Goal: Find specific page/section: Find specific page/section

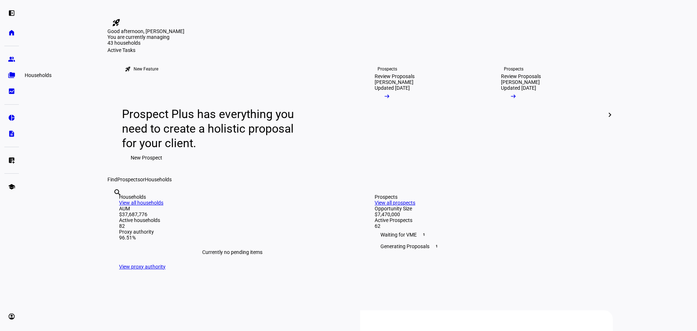
click at [7, 75] on link "folder_copy Households" at bounding box center [11, 75] width 15 height 15
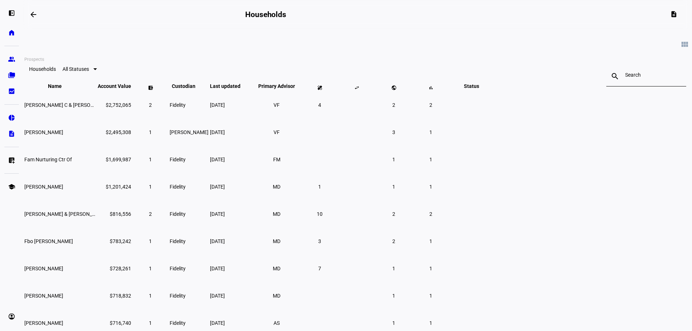
click at [11, 58] on eth-mat-symbol "group" at bounding box center [11, 59] width 7 height 7
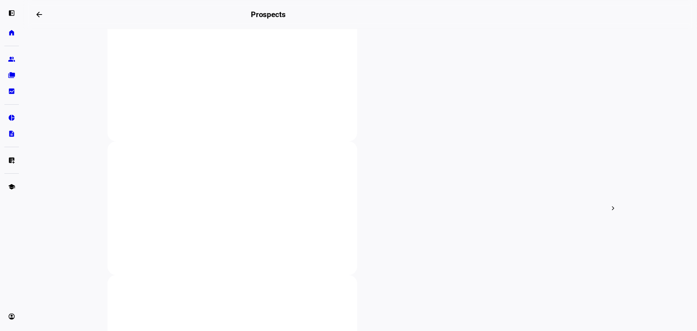
scroll to position [182, 0]
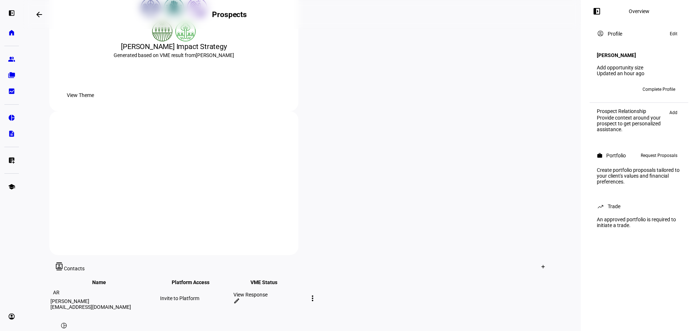
scroll to position [145, 0]
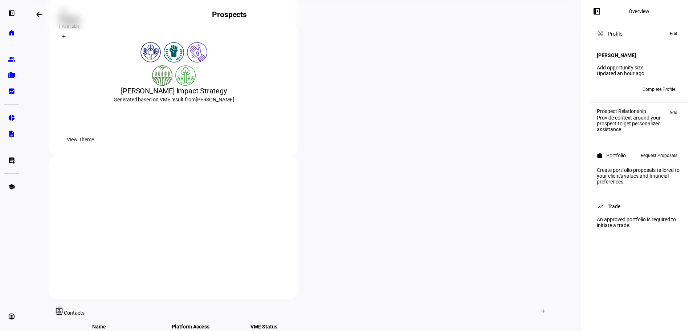
click at [94, 147] on span "View Theme" at bounding box center [80, 139] width 27 height 15
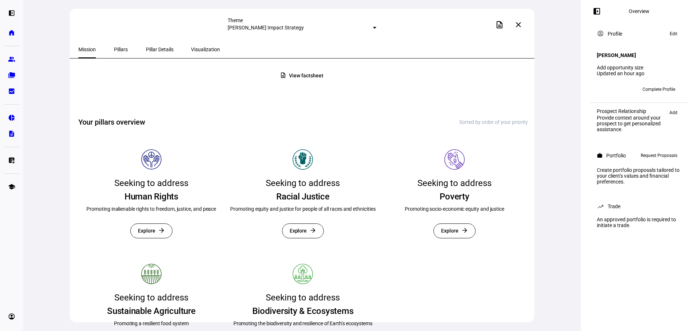
scroll to position [184, 0]
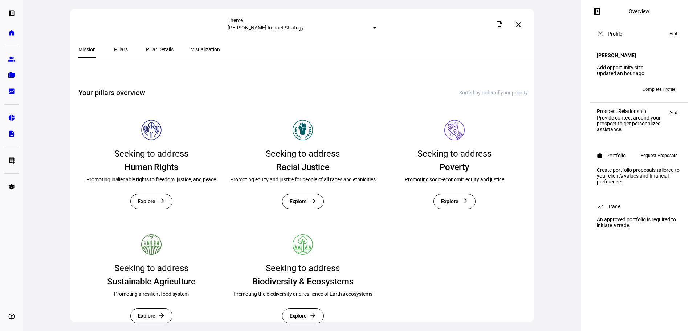
click at [520, 27] on mat-icon "close" at bounding box center [518, 24] width 9 height 9
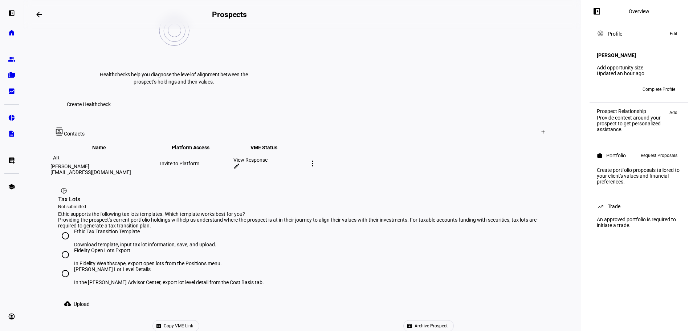
scroll to position [349, 0]
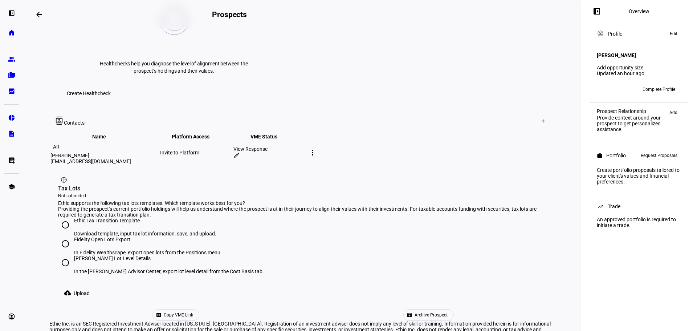
click at [34, 155] on eth-layout-page-content "arrow_backwards Prospects Overview left_panel_close account_circle Profile Your…" at bounding box center [302, 165] width 558 height 331
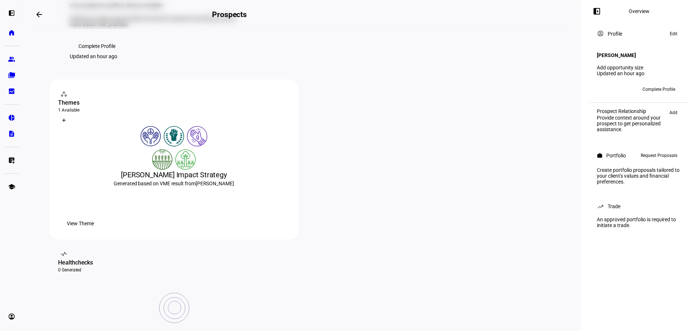
scroll to position [59, 0]
